Goal: Information Seeking & Learning: Learn about a topic

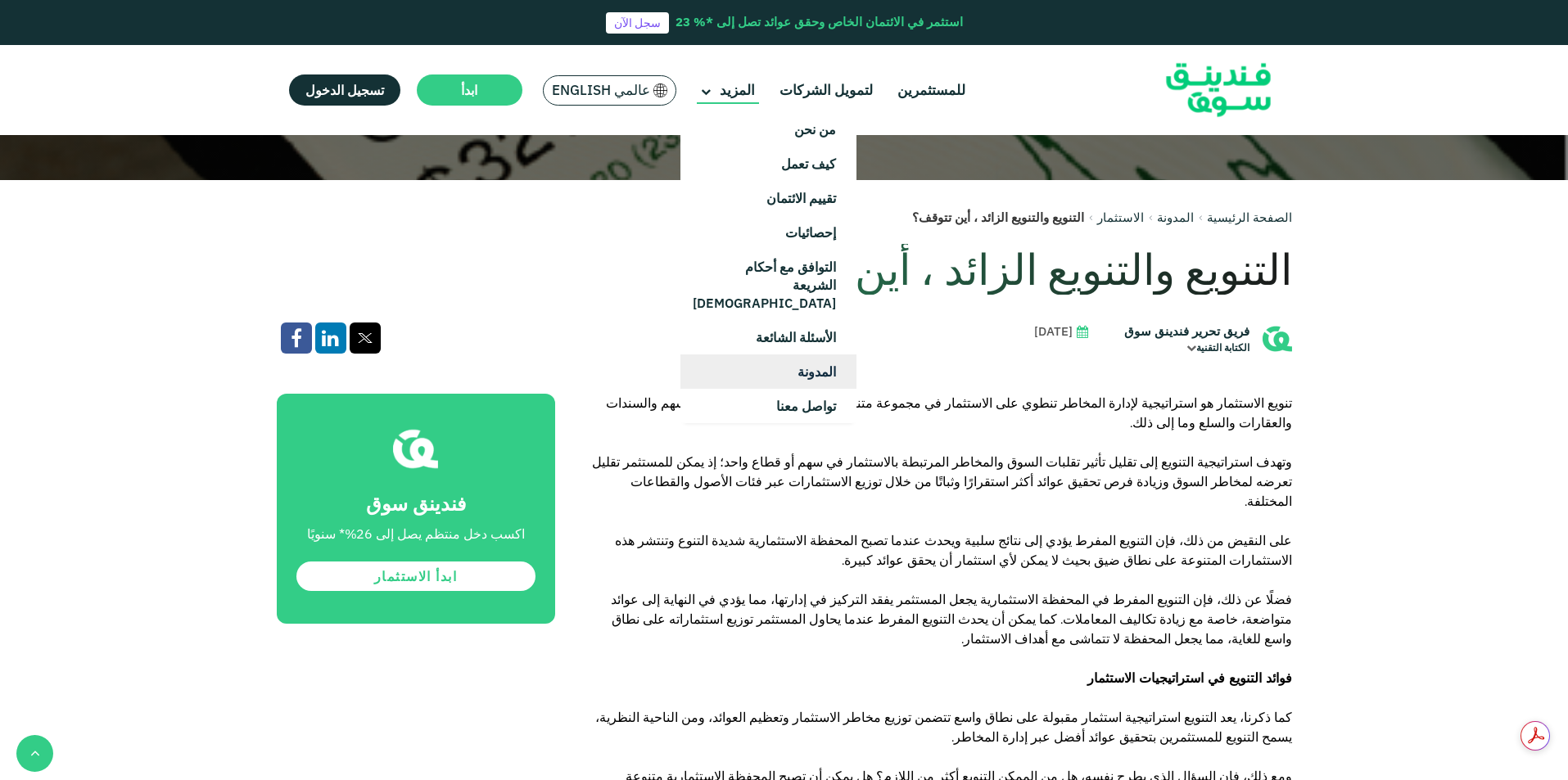
click at [810, 354] on link "المدونة" at bounding box center [769, 371] width 176 height 34
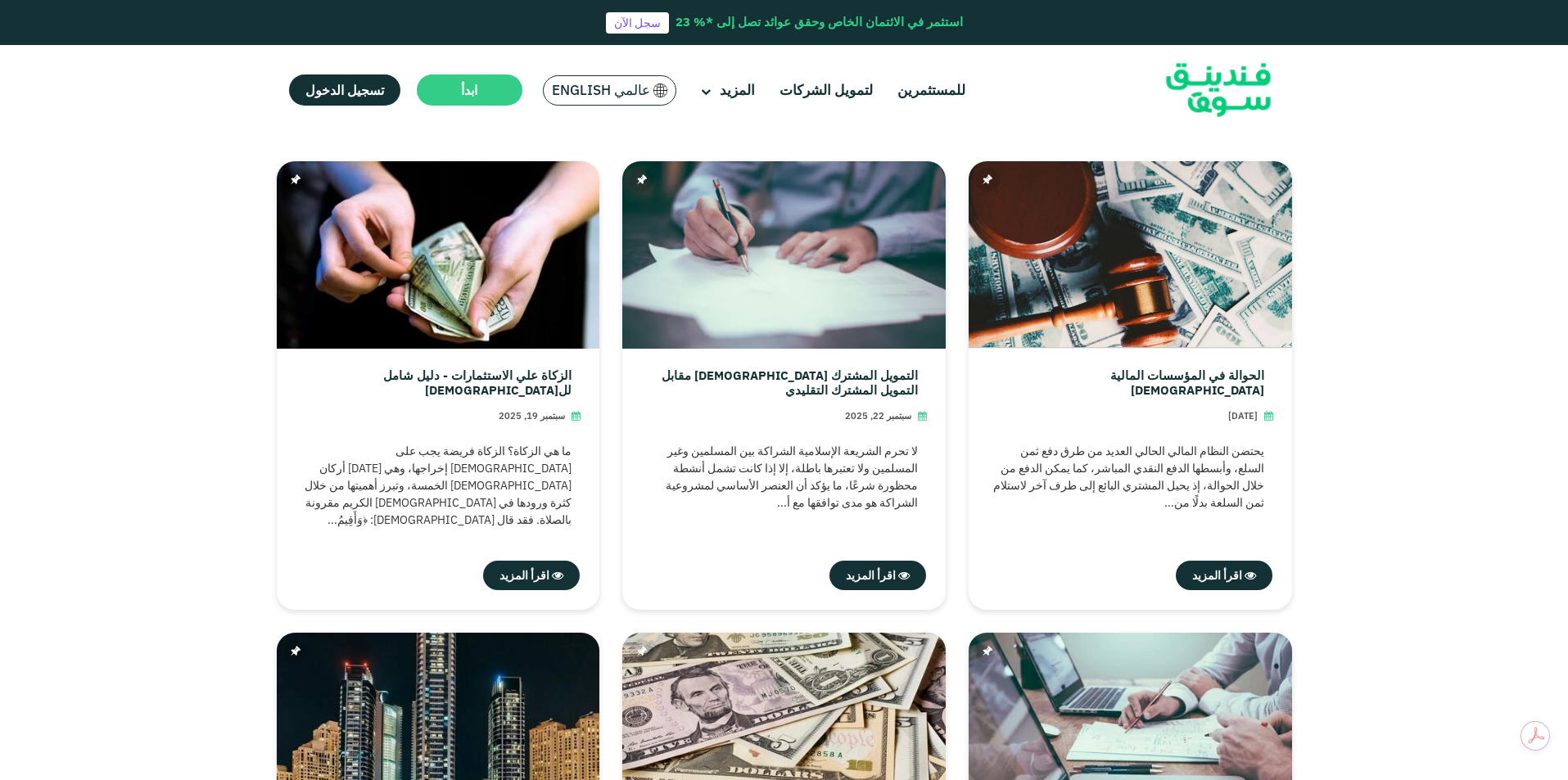
scroll to position [398, 0]
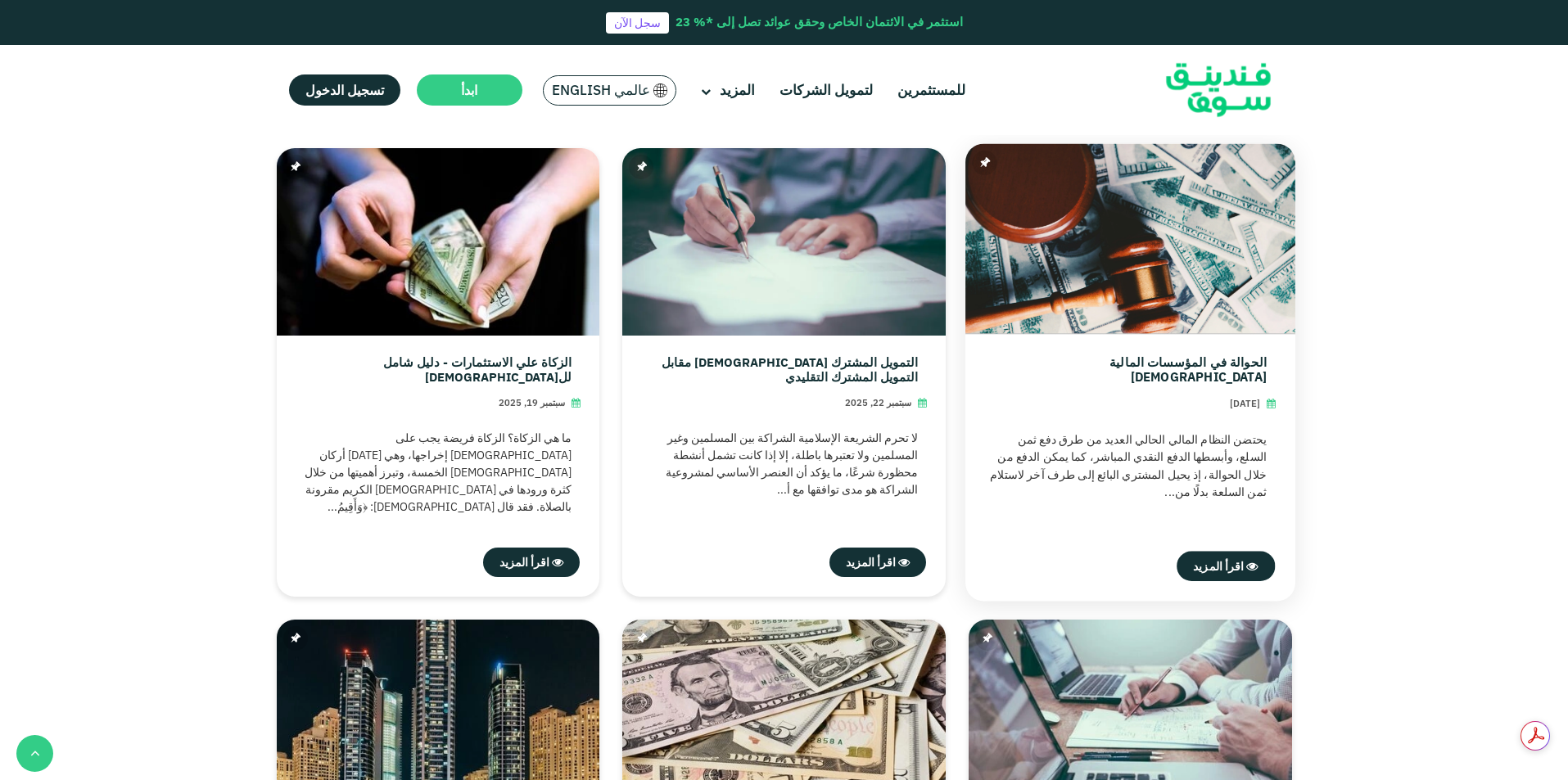
click at [1103, 366] on link "الحوالة في المؤسسات المالية الإسلامية" at bounding box center [1125, 368] width 281 height 30
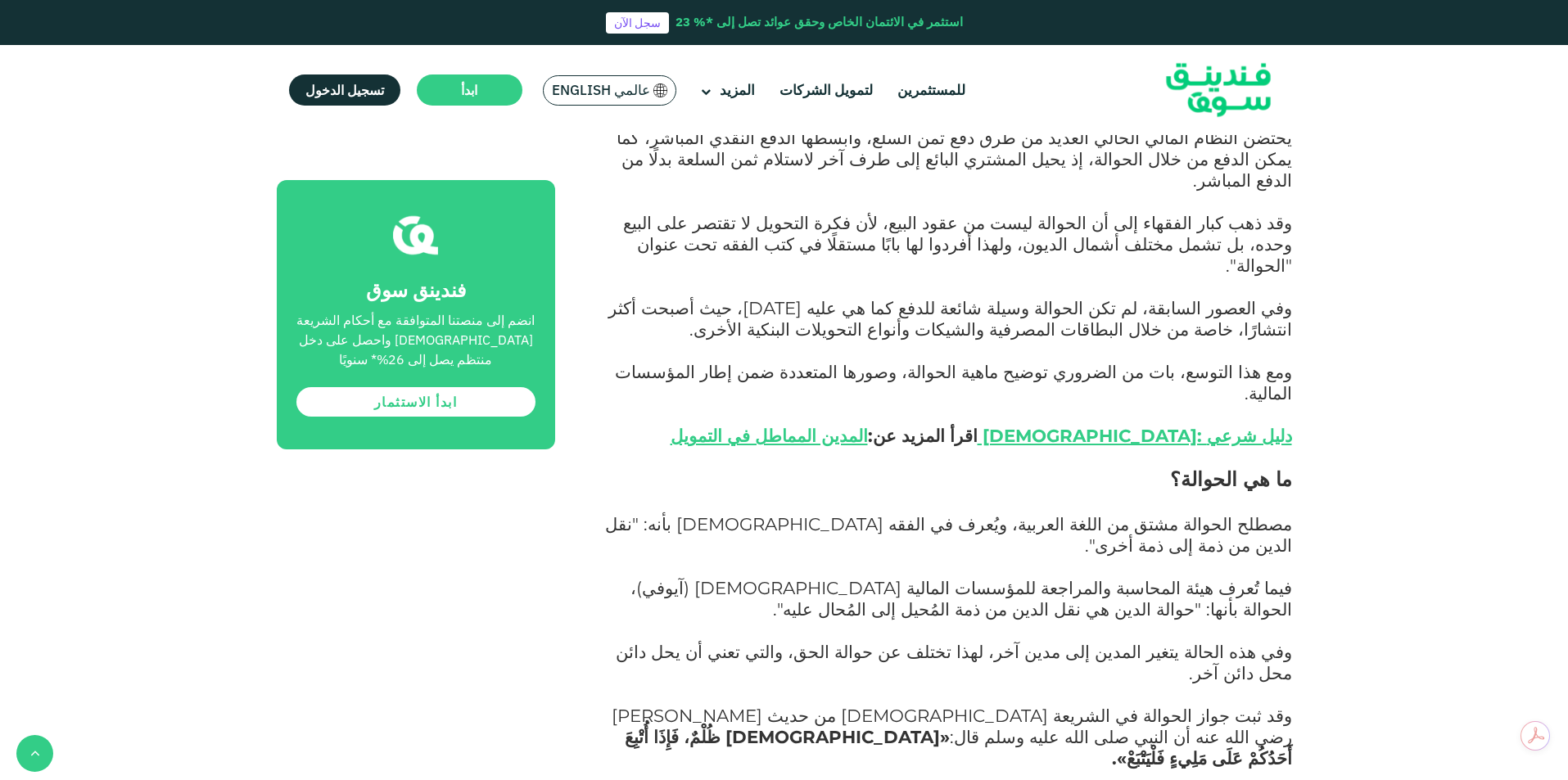
scroll to position [693, 0]
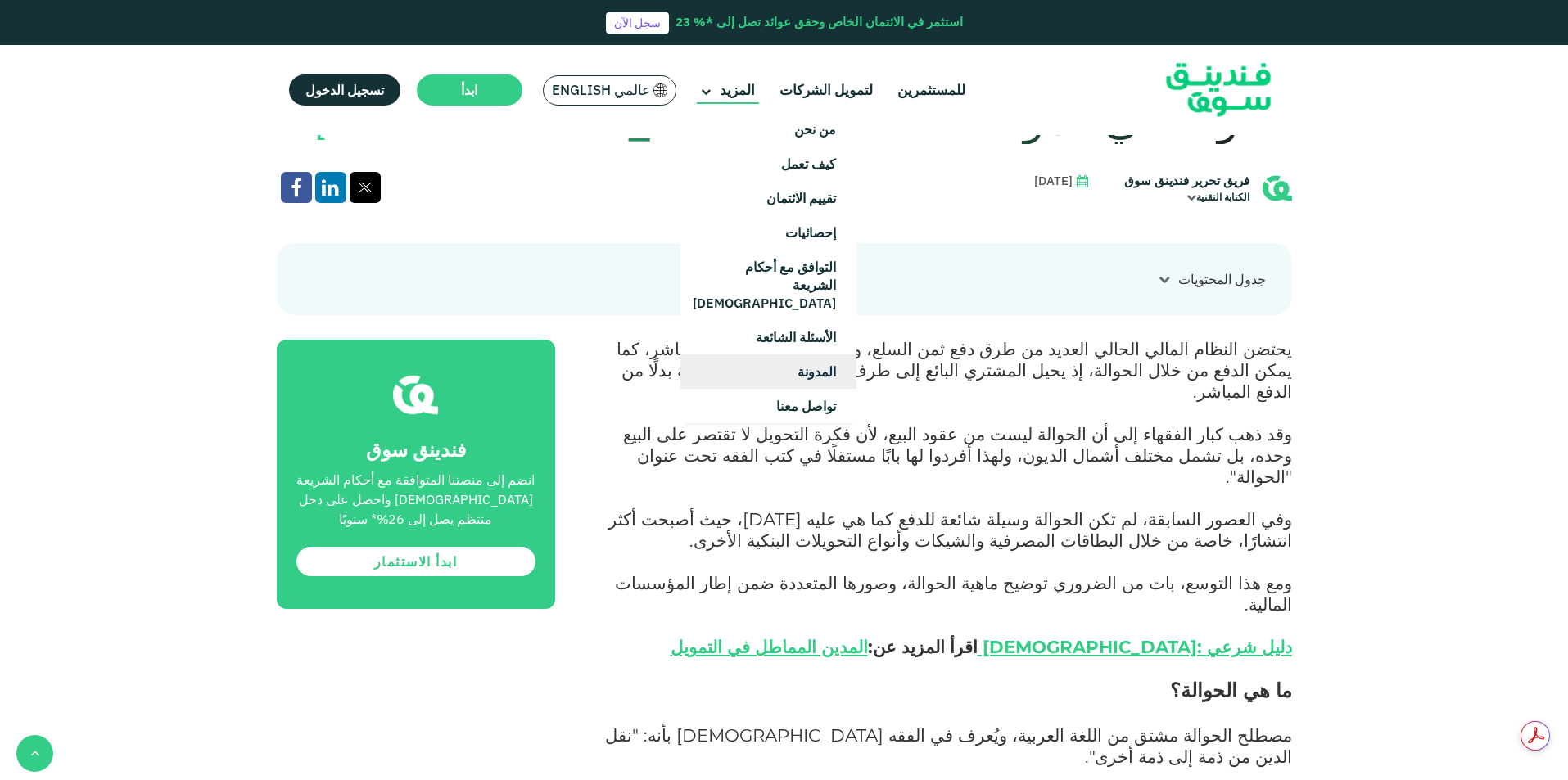
click at [802, 354] on link "المدونة" at bounding box center [769, 371] width 176 height 34
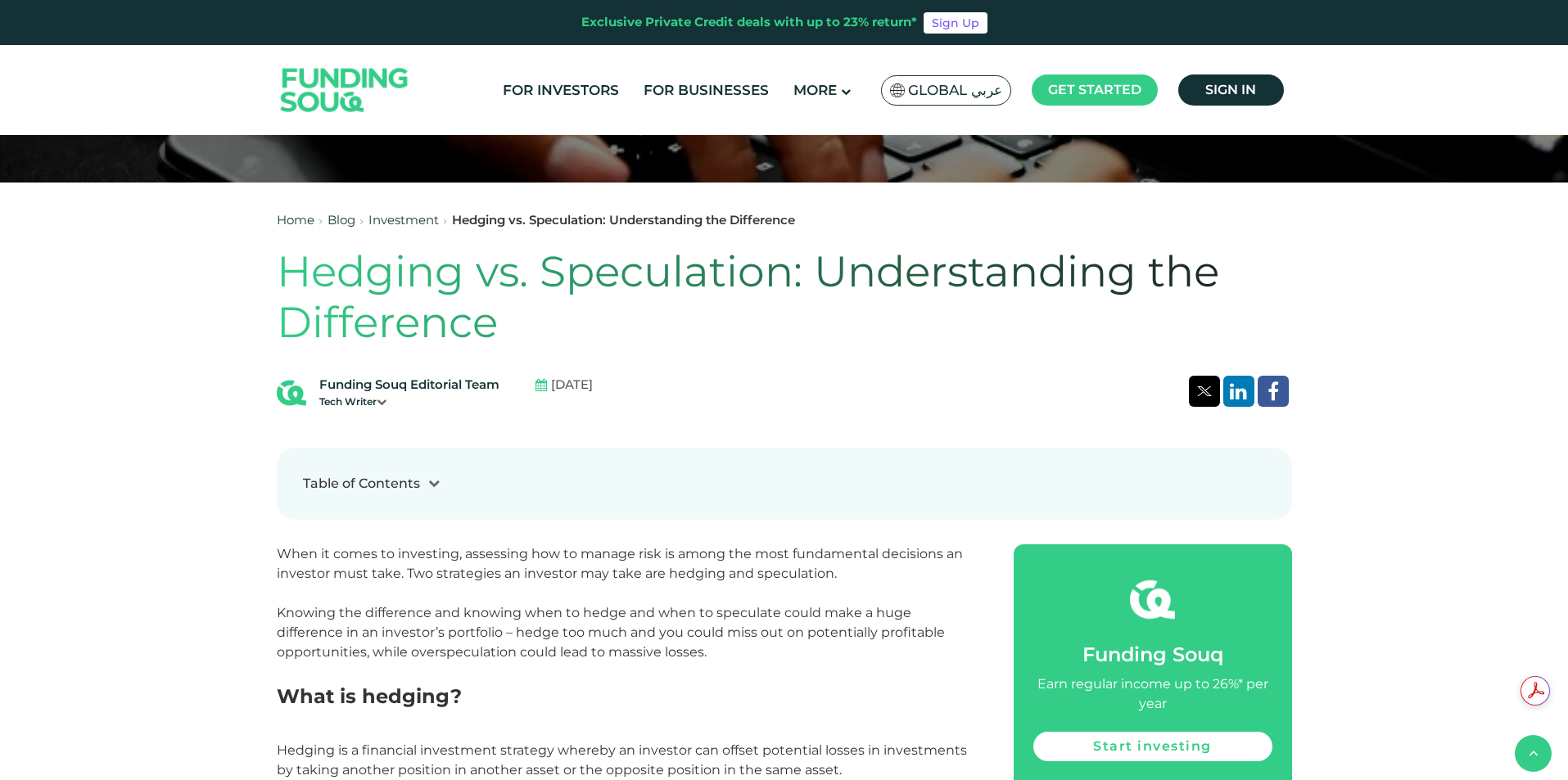
click at [951, 89] on span "Global عربي" at bounding box center [955, 90] width 94 height 19
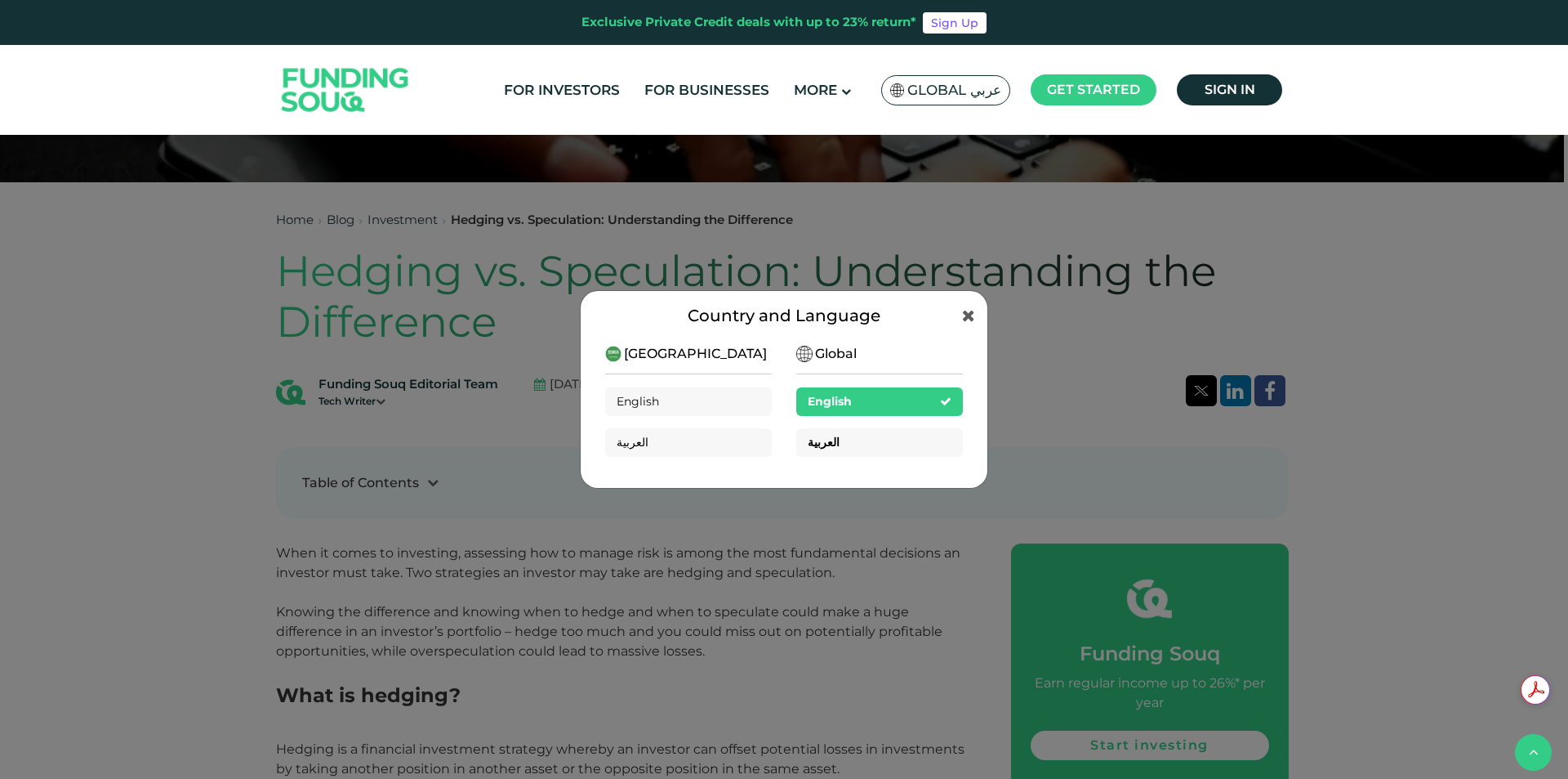
click at [827, 444] on span "العربية" at bounding box center [824, 442] width 32 height 14
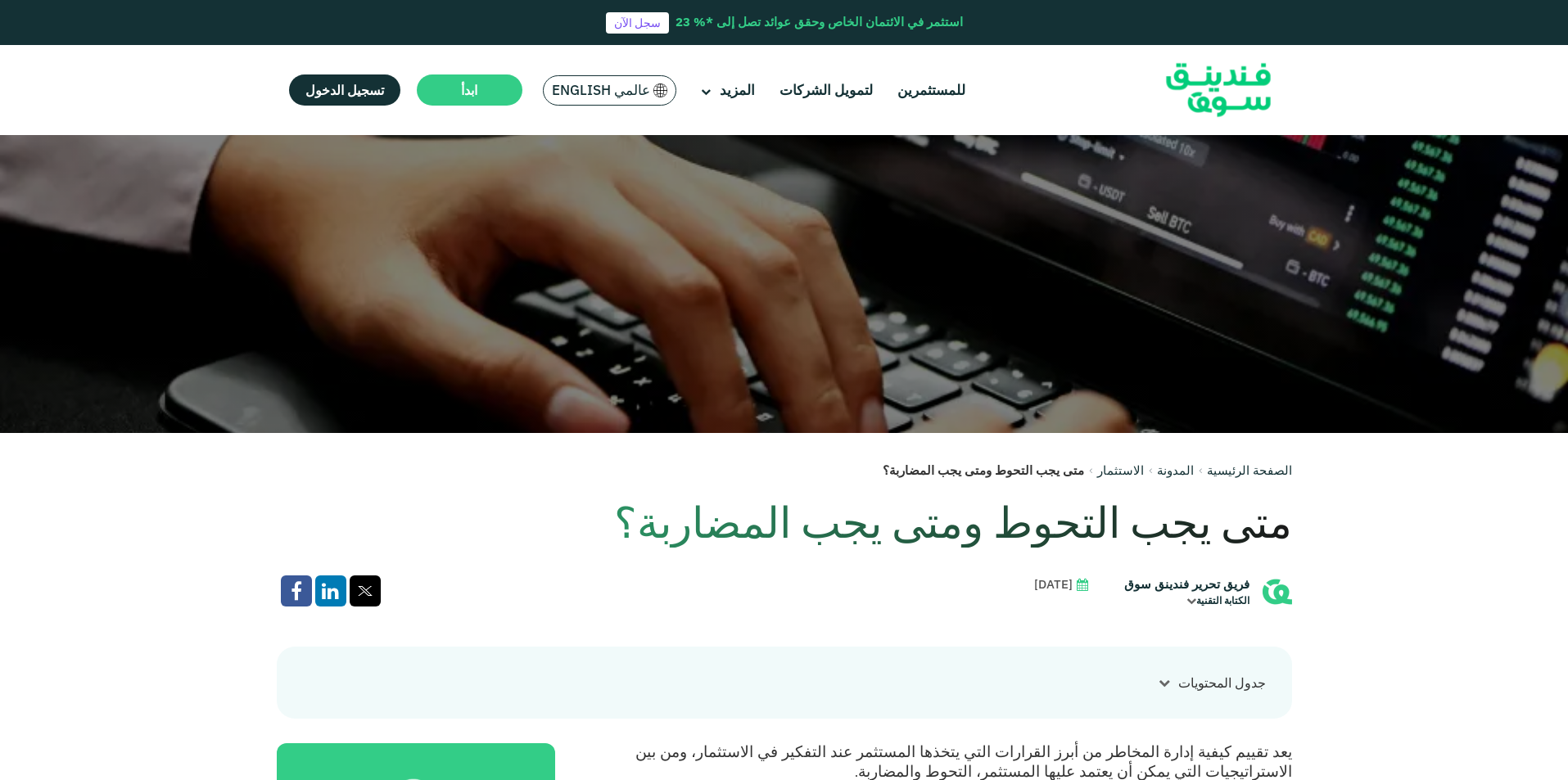
click at [1561, 163] on html "استثمر في الائتمان الخاص وحقق عوائد تصل إلى *% 23 سجل الآن للمستثمرين لتمويل ال…" at bounding box center [784, 101] width 1568 height 780
click at [867, 530] on h1 "متى يجب التحوط ومتى يجب المضاربة؟" at bounding box center [784, 522] width 1015 height 50
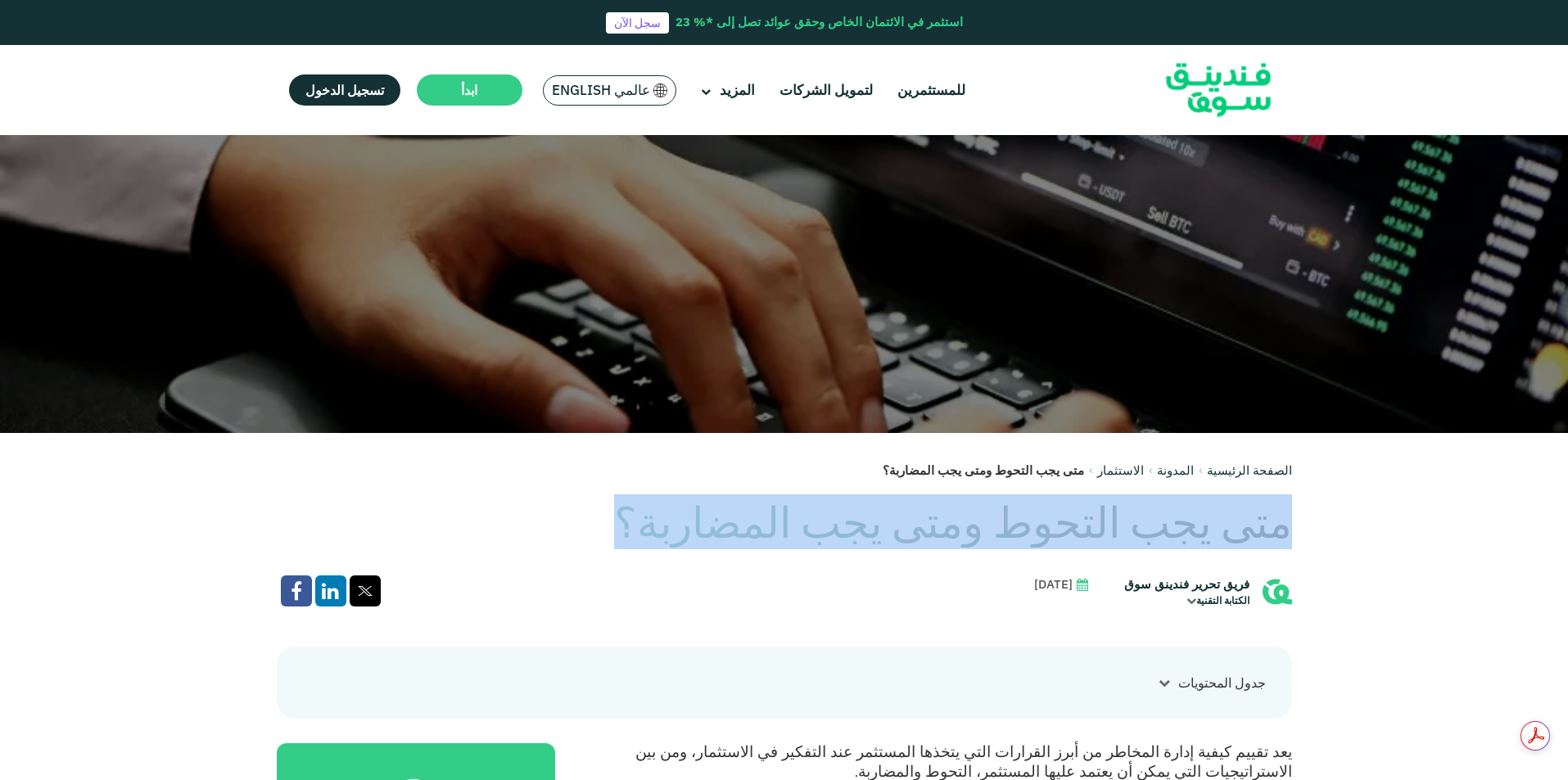
click at [867, 530] on h1 "متى يجب التحوط ومتى يجب المضاربة؟" at bounding box center [784, 522] width 1015 height 50
copy div "متى يجب التحوط ومتى يجب المضاربة؟"
